Goal: Navigation & Orientation: Find specific page/section

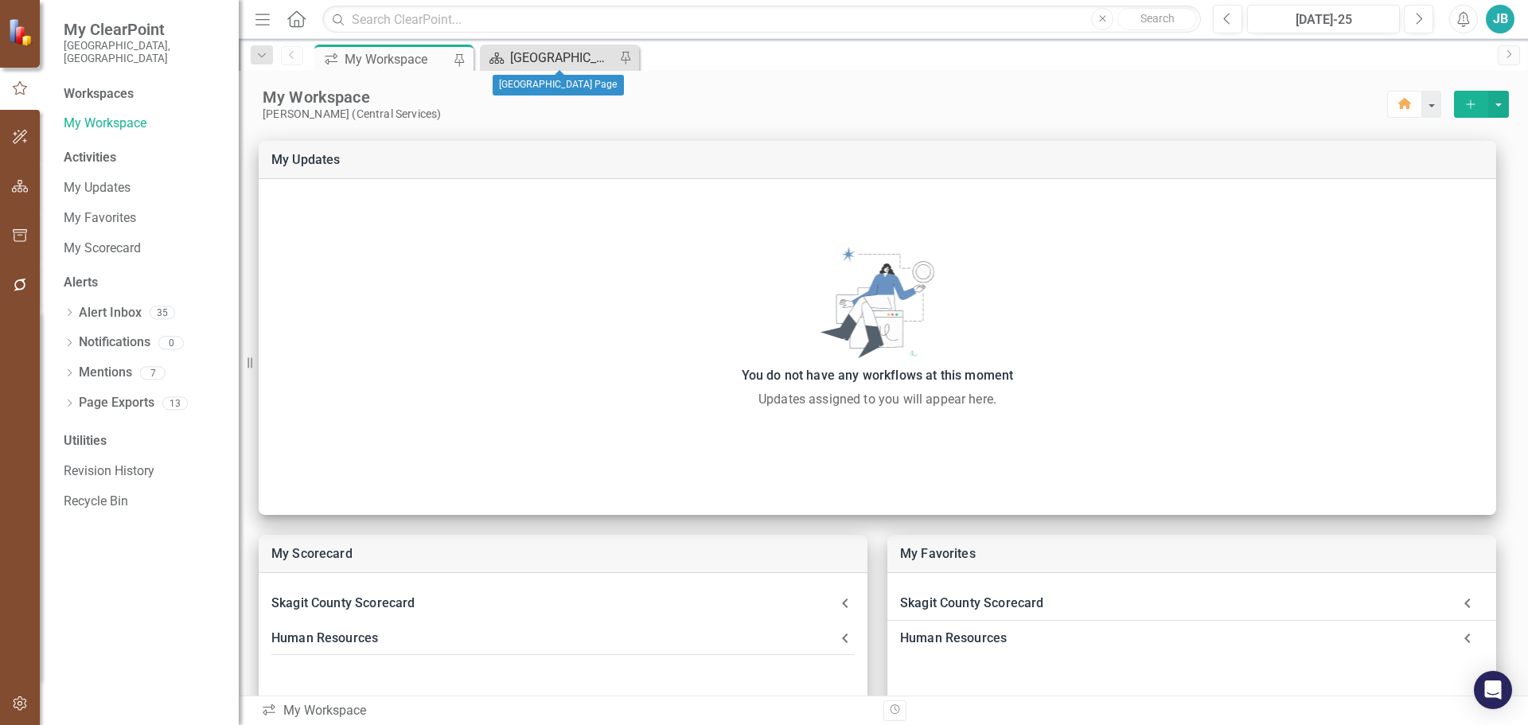
click at [531, 65] on div "[GEOGRAPHIC_DATA] Page" at bounding box center [562, 58] width 105 height 20
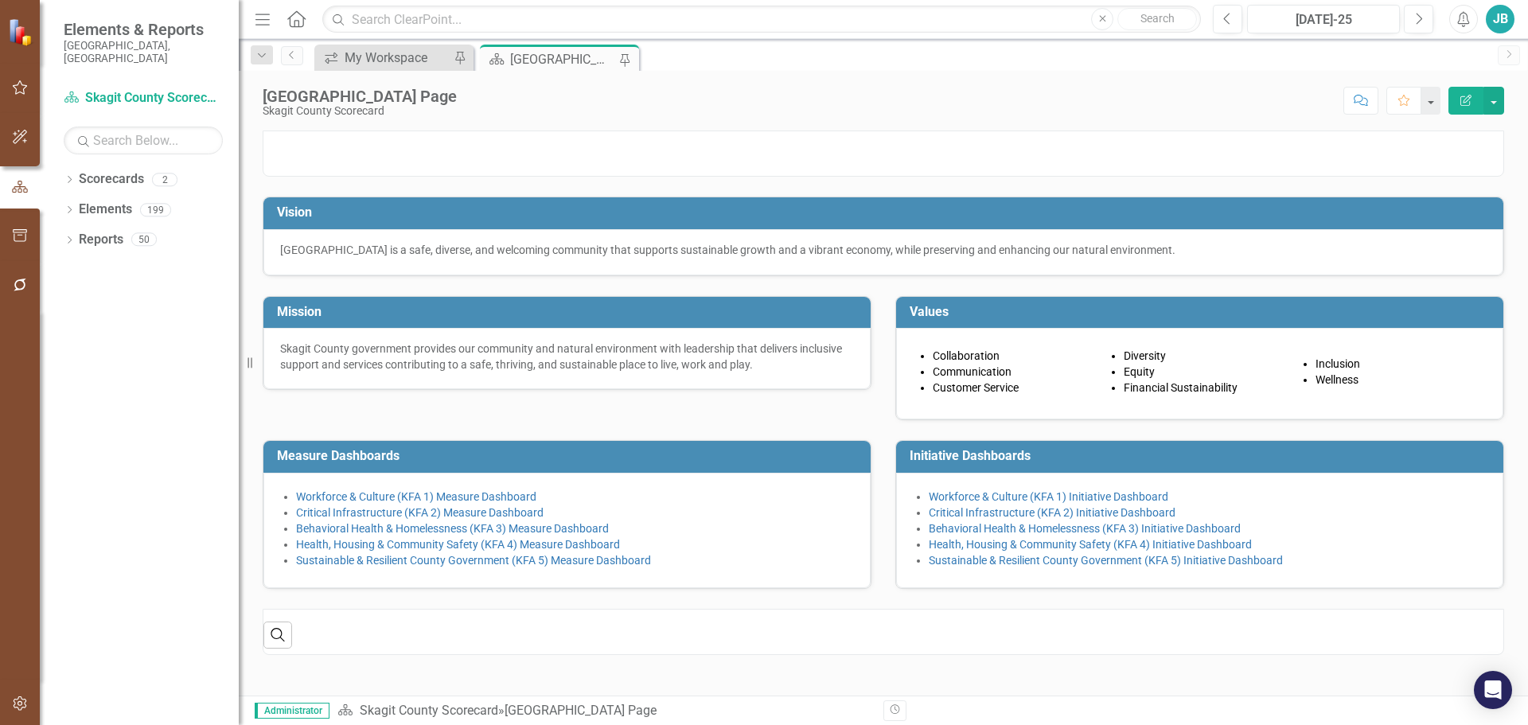
scroll to position [110, 0]
click at [450, 519] on link "Critical Infrastructure (KFA 2) Measure Dashboard" at bounding box center [419, 512] width 247 height 13
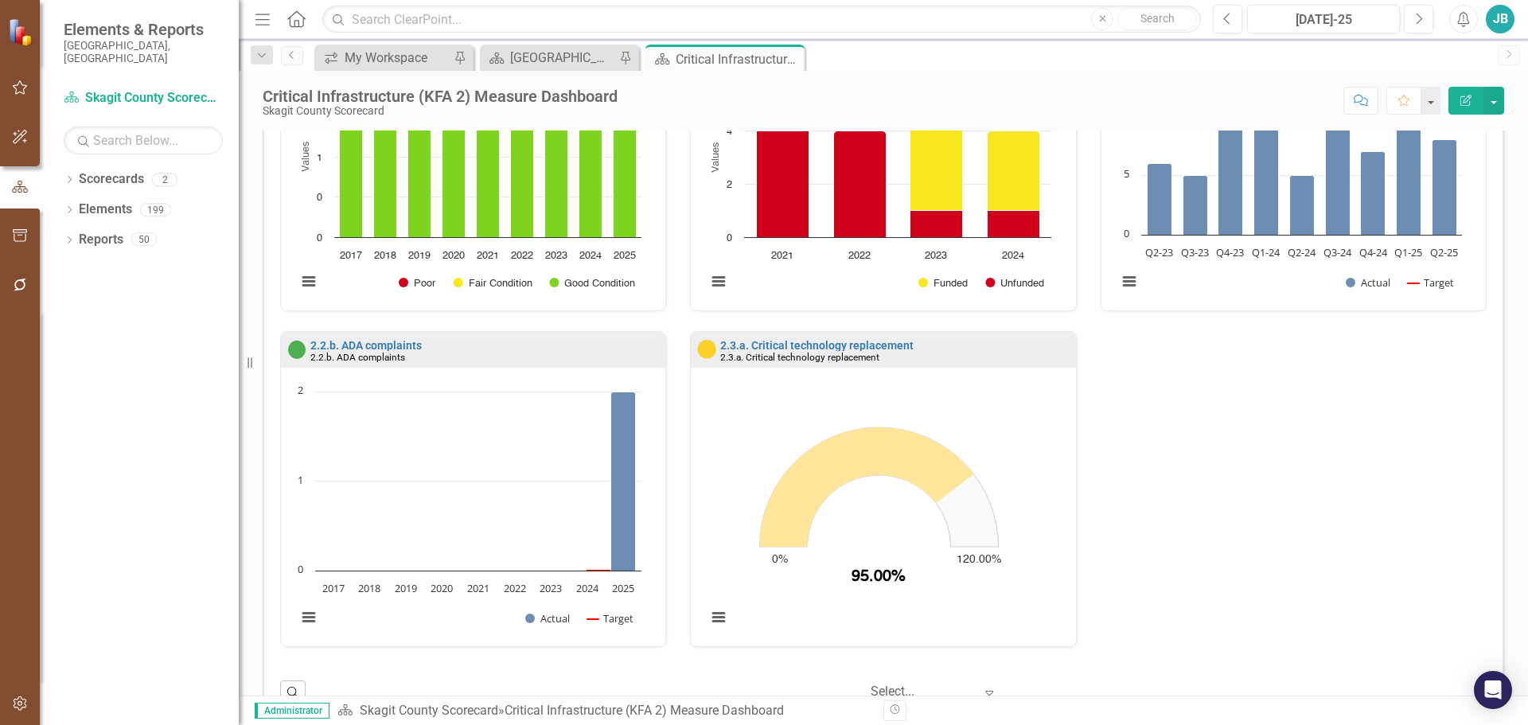
scroll to position [896, 0]
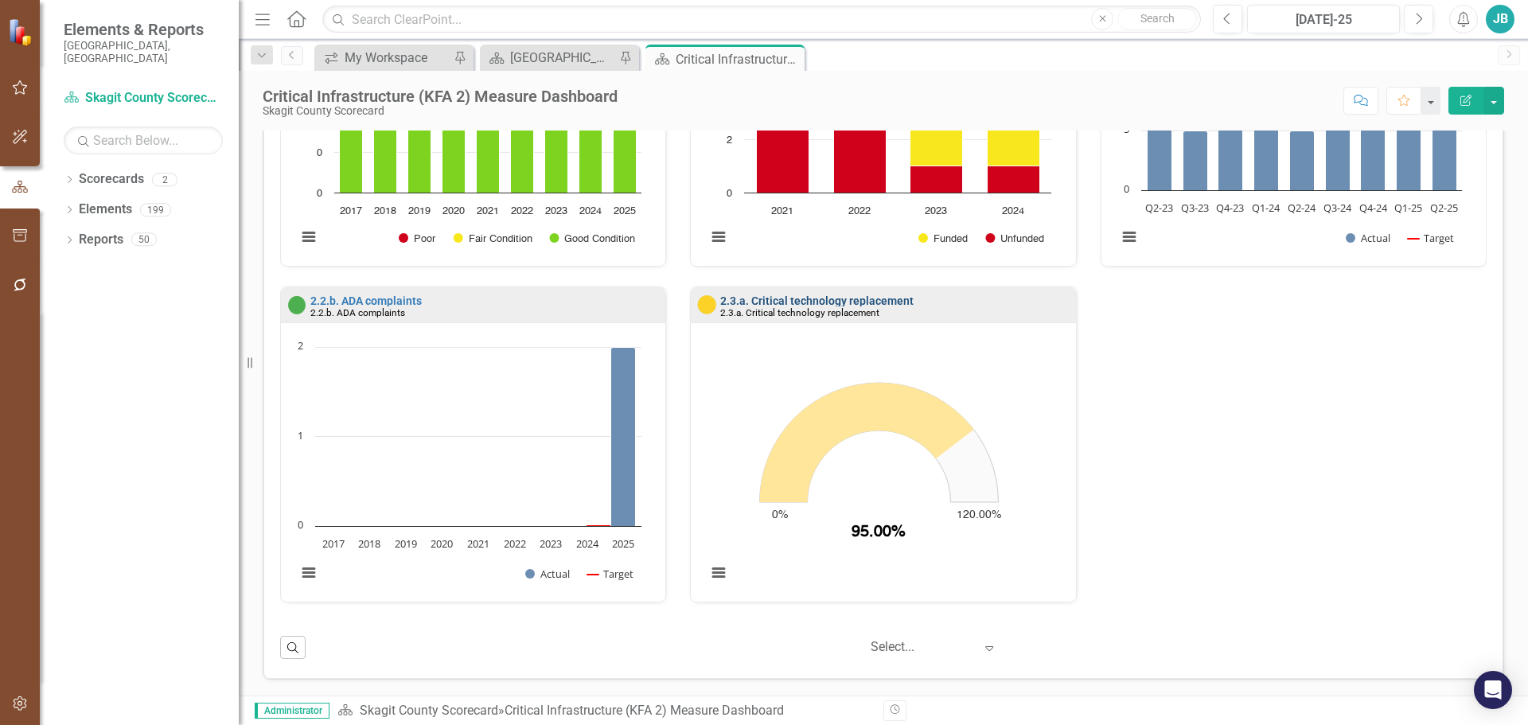
click at [792, 296] on link "2.3.a. Critical technology replacement" at bounding box center [816, 300] width 193 height 13
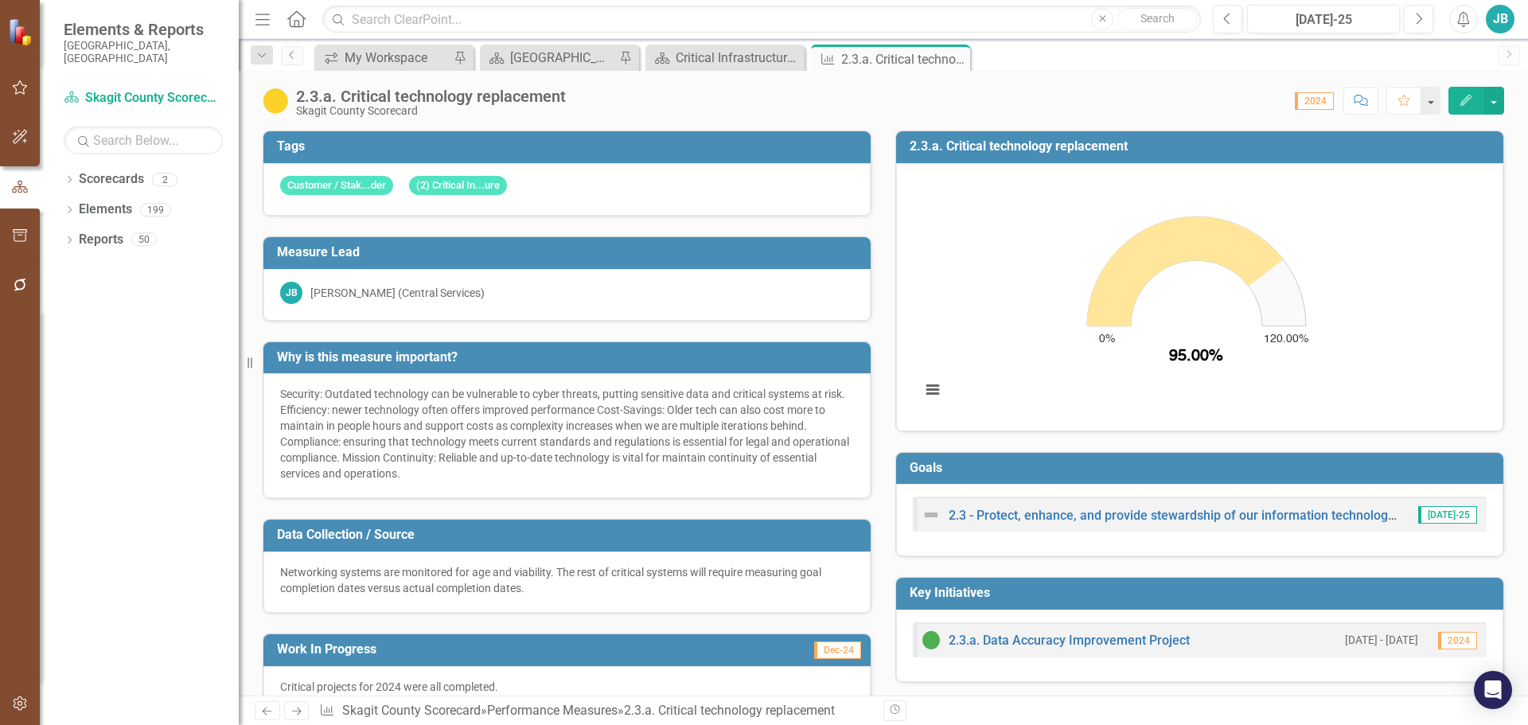
click at [576, 73] on div "2.3.a. Critical technology replacement Skagit County Scorecard Score: 0.00 2024…" at bounding box center [883, 95] width 1289 height 48
click at [577, 52] on div "[GEOGRAPHIC_DATA] Page" at bounding box center [562, 58] width 105 height 20
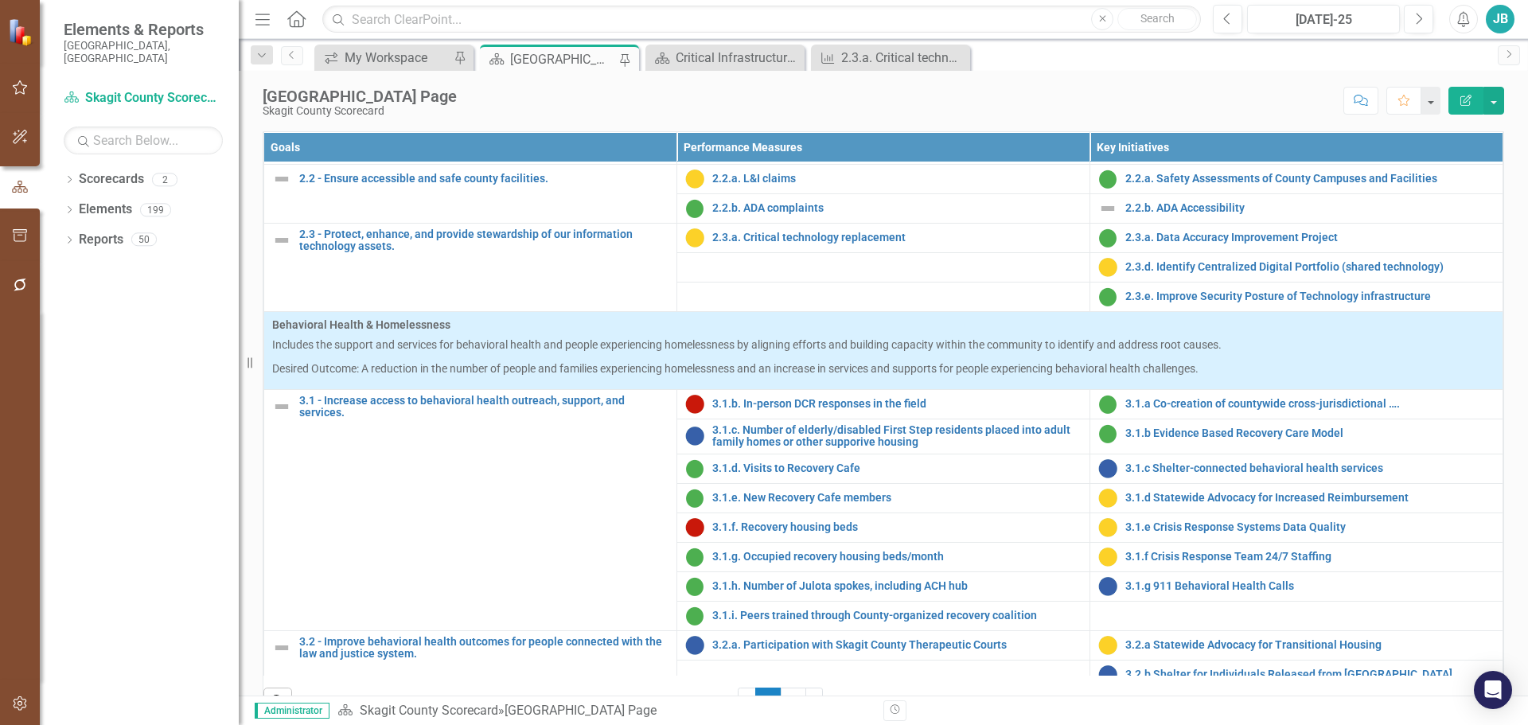
scroll to position [716, 0]
